Goal: Obtain resource: Obtain resource

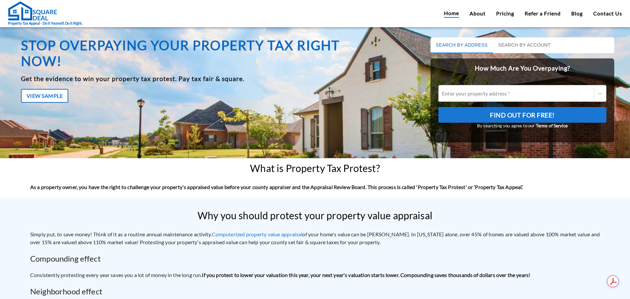
click at [132, 215] on div "Why you should protest your property value appraisal" at bounding box center [315, 211] width 630 height 28
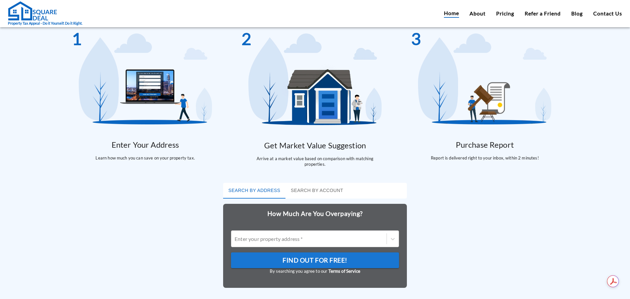
scroll to position [1639, 0]
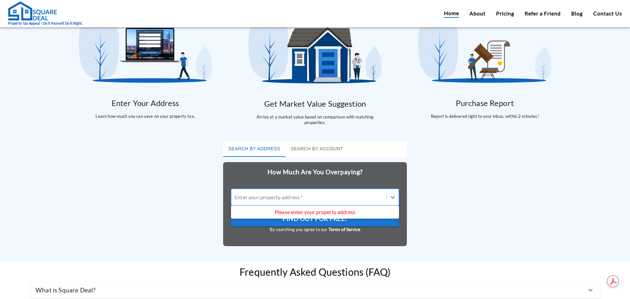
click at [263, 193] on div at bounding box center [308, 197] width 149 height 8
click at [235, 194] on input "Use Up and Down to choose options, press Enter to select the currently focused …" at bounding box center [234, 197] width 1 height 6
type input "211 w [PERSON_NAME]"
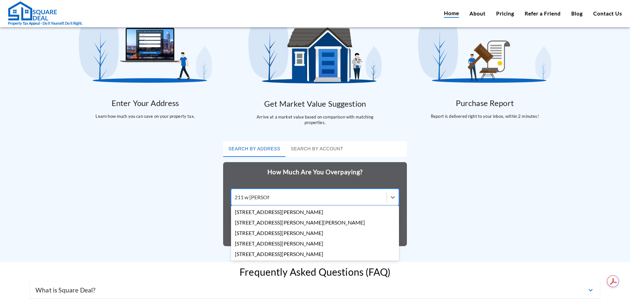
click at [272, 208] on div "[STREET_ADDRESS][PERSON_NAME]" at bounding box center [315, 212] width 168 height 10
click at [269, 200] on input "211 w [PERSON_NAME]" at bounding box center [251, 197] width 35 height 6
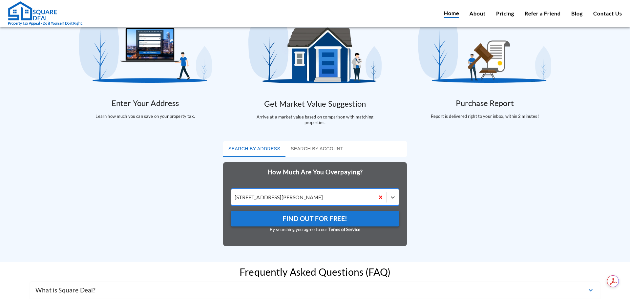
click at [307, 213] on span "Find Out For Free!" at bounding box center [314, 218] width 65 height 11
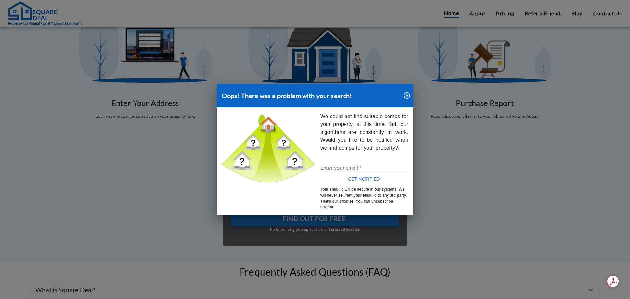
click at [349, 170] on input "Enter your email   *" at bounding box center [364, 167] width 88 height 10
type input "[PERSON_NAME][EMAIL_ADDRESS][PERSON_NAME][DOMAIN_NAME]"
click at [404, 95] on icon "button" at bounding box center [406, 95] width 7 height 7
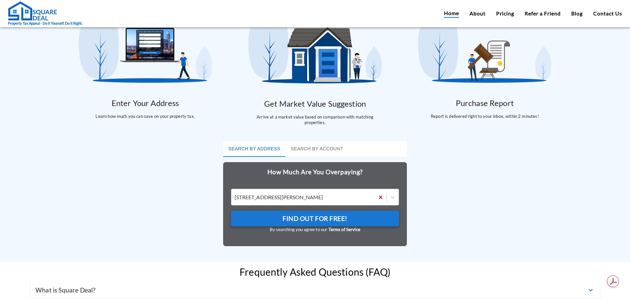
click at [289, 193] on div at bounding box center [302, 197] width 137 height 8
click at [235, 194] on input "[STREET_ADDRESS][PERSON_NAME]" at bounding box center [234, 197] width 1 height 6
click at [291, 193] on div at bounding box center [302, 197] width 137 height 8
click at [235, 194] on input "[STREET_ADDRESS][PERSON_NAME]" at bounding box center [234, 197] width 1 height 6
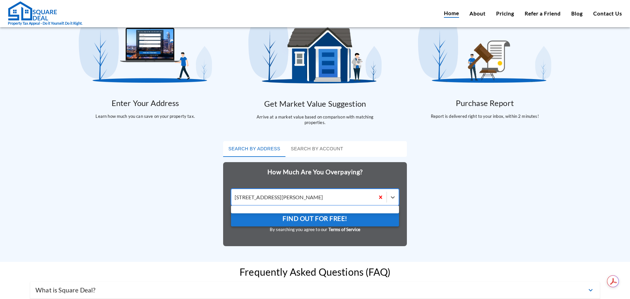
click at [292, 193] on div at bounding box center [302, 197] width 137 height 8
click at [235, 194] on input "Use Up and Down to choose options, press Enter to select the currently focused …" at bounding box center [234, 197] width 1 height 6
click at [292, 193] on div at bounding box center [302, 197] width 137 height 8
click at [235, 194] on input "Use Up and Down to choose options, press Enter to select the currently focused …" at bounding box center [234, 197] width 1 height 6
click at [292, 193] on div at bounding box center [302, 197] width 137 height 8
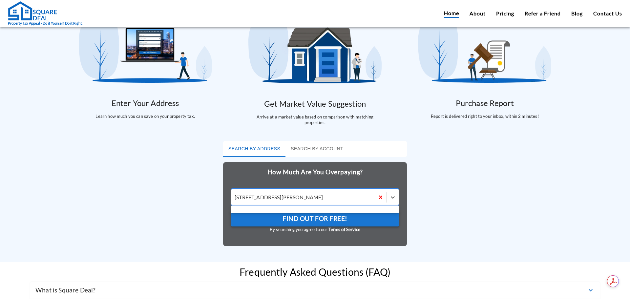
click at [235, 194] on input "Use Up and Down to choose options, press Enter to select the currently focused …" at bounding box center [234, 197] width 1 height 6
click at [292, 193] on div at bounding box center [302, 197] width 137 height 8
click at [235, 194] on input "Use Up and Down to choose options, press Enter to select the currently focused …" at bounding box center [234, 197] width 1 height 6
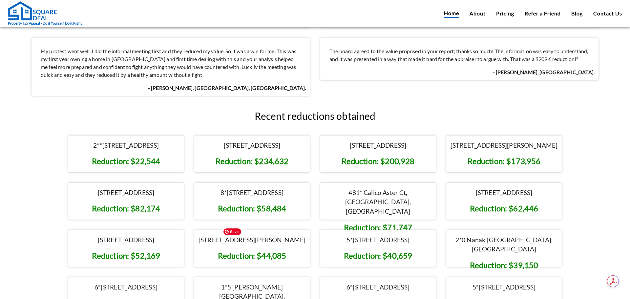
scroll to position [1082, 0]
click at [499, 11] on link "Pricing" at bounding box center [505, 14] width 18 height 8
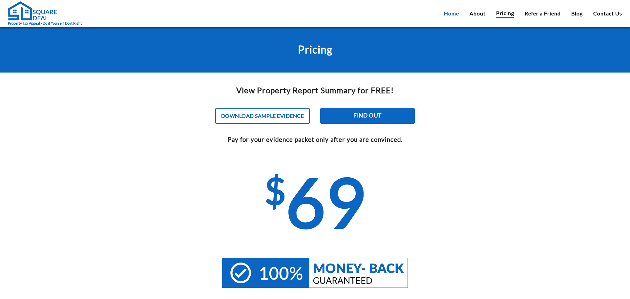
click at [450, 14] on link "Home" at bounding box center [451, 14] width 15 height 8
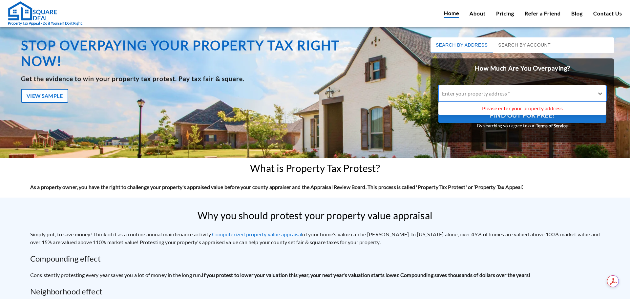
click at [476, 92] on div at bounding box center [516, 94] width 149 height 8
click at [443, 92] on input "Use Up and Down to choose options, press Enter to select the currently focused …" at bounding box center [442, 93] width 1 height 6
click at [505, 44] on button "Search by Account" at bounding box center [523, 45] width 63 height 16
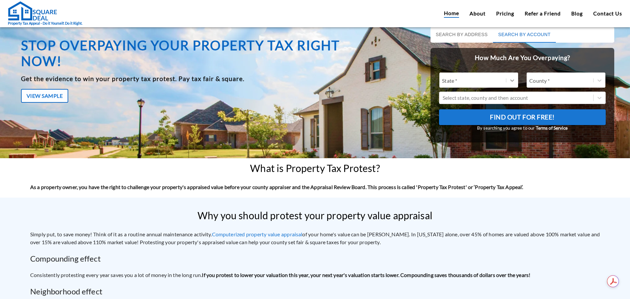
click at [506, 77] on icon at bounding box center [512, 80] width 12 height 12
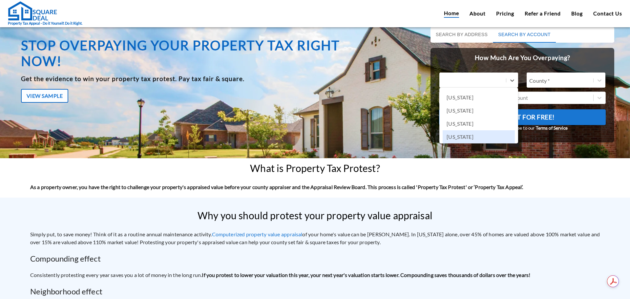
click at [472, 134] on div "[US_STATE]" at bounding box center [478, 136] width 72 height 13
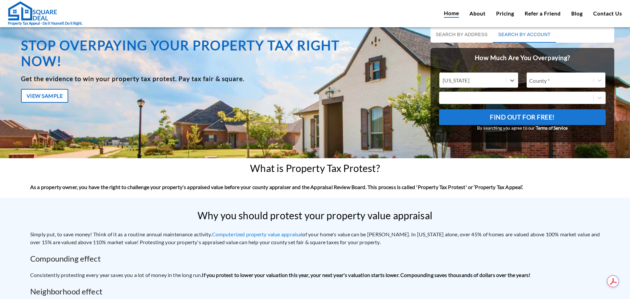
click at [530, 80] on div at bounding box center [561, 80] width 70 height 9
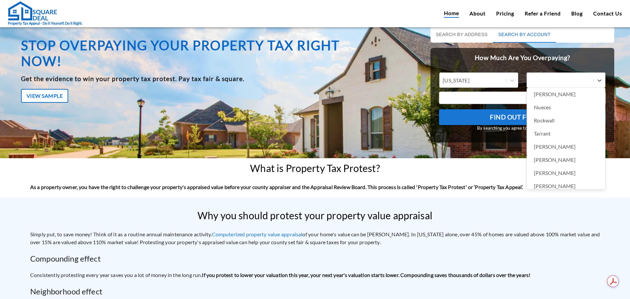
scroll to position [348, 0]
click at [541, 143] on div "[PERSON_NAME]" at bounding box center [566, 143] width 72 height 13
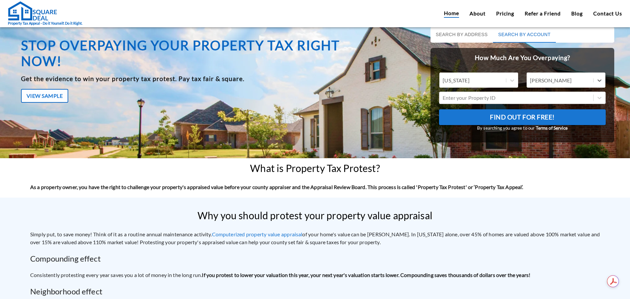
click at [522, 100] on div at bounding box center [515, 98] width 147 height 8
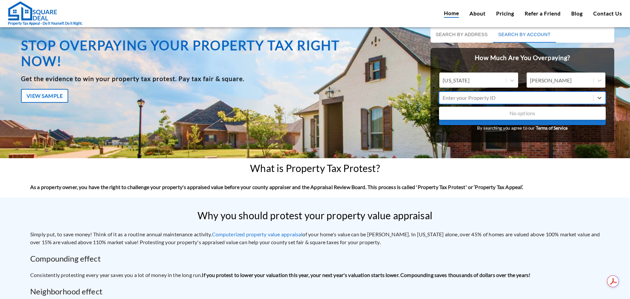
paste input "862986"
type input "862986"
click at [444, 110] on div "862986" at bounding box center [522, 113] width 167 height 10
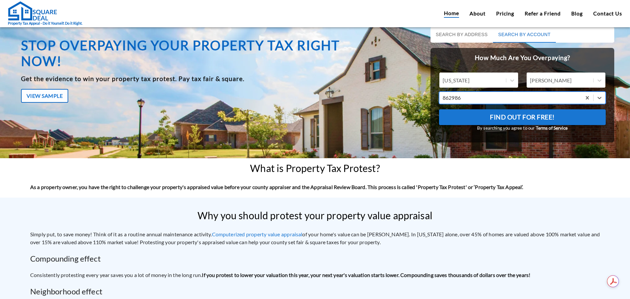
click at [507, 118] on span "Find Out For Free!" at bounding box center [522, 116] width 65 height 11
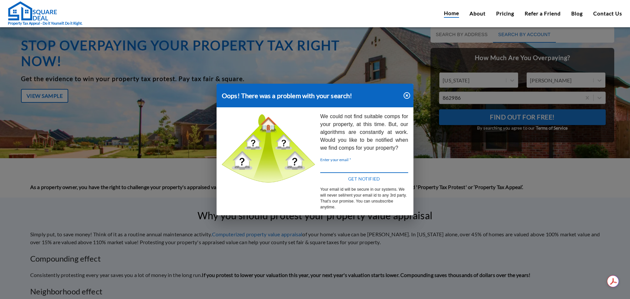
click at [346, 164] on input "Enter your email   *" at bounding box center [364, 167] width 88 height 10
type input "[PERSON_NAME][EMAIL_ADDRESS][PERSON_NAME][DOMAIN_NAME]"
click at [371, 176] on button "GET NOTIFIED" at bounding box center [364, 179] width 88 height 12
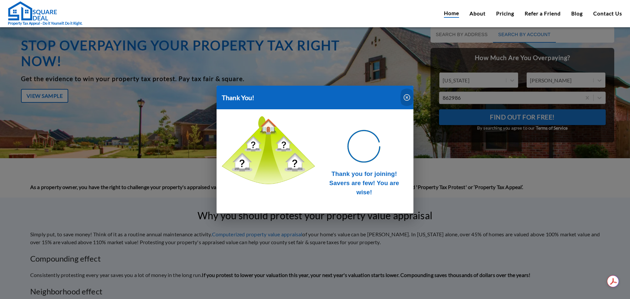
drag, startPoint x: 407, startPoint y: 97, endPoint x: 419, endPoint y: 97, distance: 12.5
click at [407, 97] on icon "button" at bounding box center [407, 97] width 8 height 8
